Goal: Find specific page/section: Find specific page/section

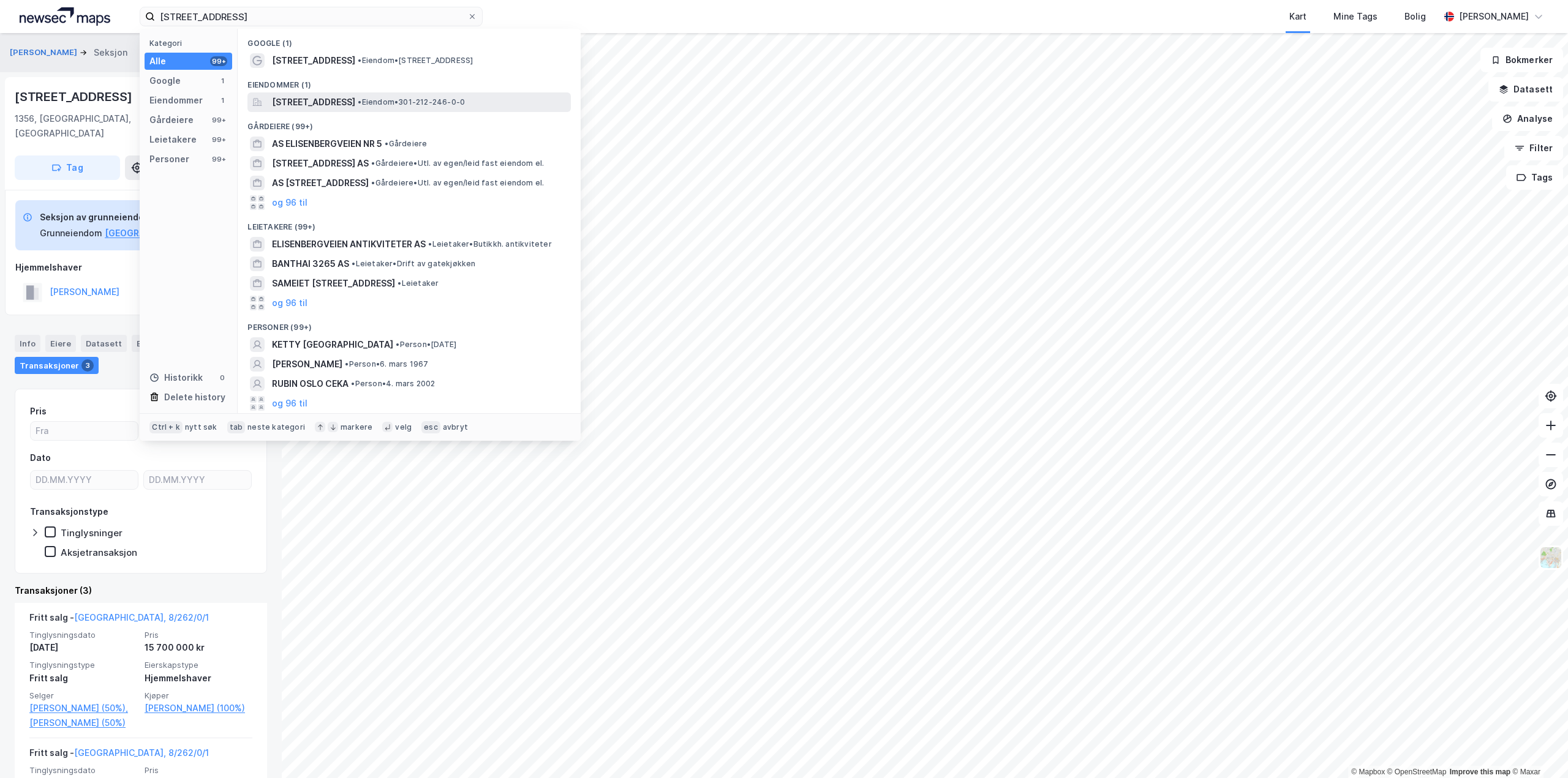
type input "[STREET_ADDRESS]"
click at [359, 109] on div "[STREET_ADDRESS] • Eiendom • 301-212-246-0-0" at bounding box center [409, 102] width 323 height 20
